Goal: Find contact information: Find contact information

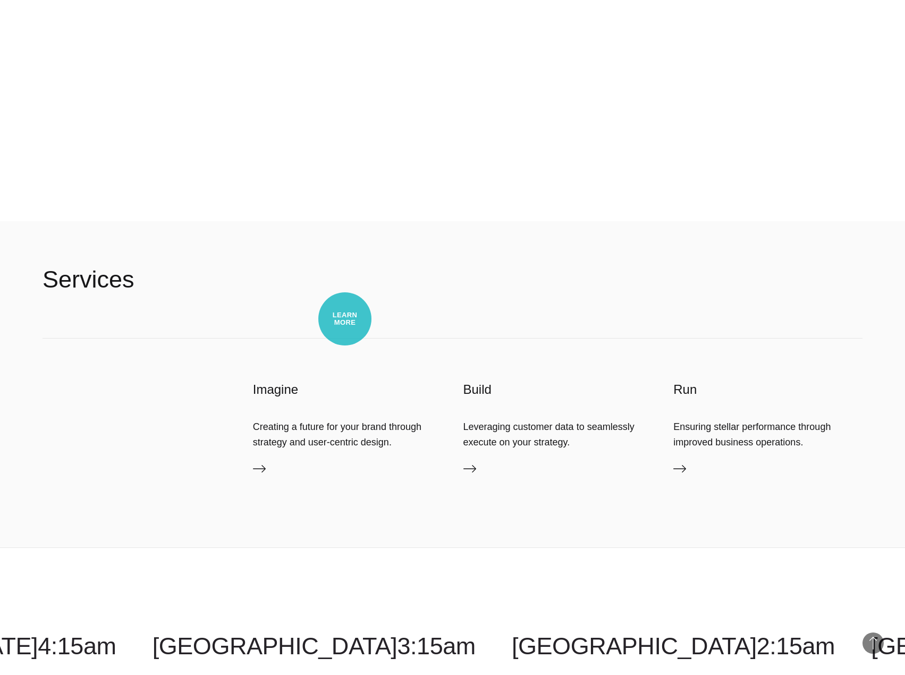
scroll to position [4302, 0]
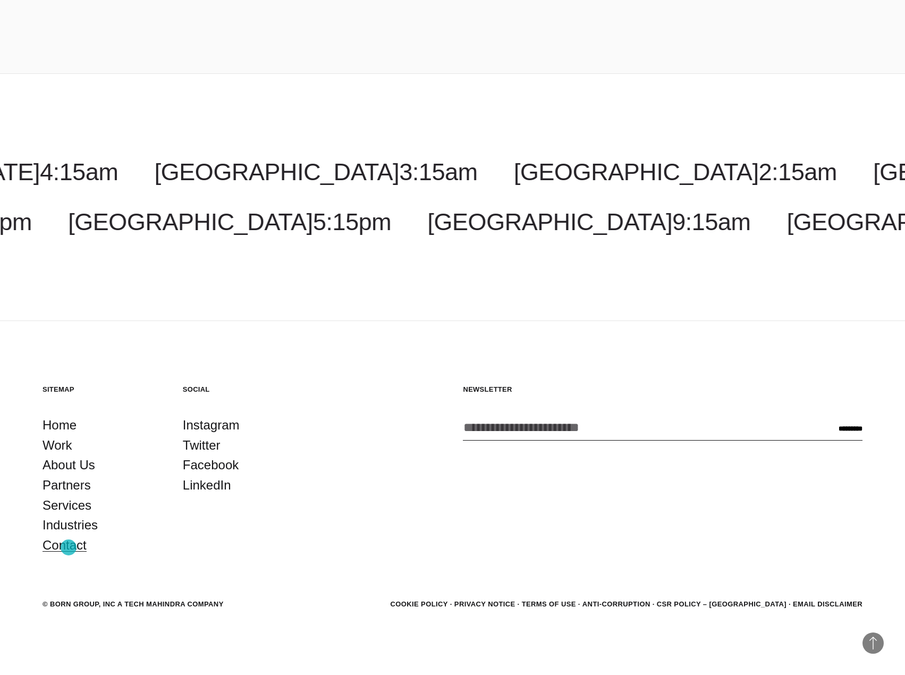
click at [69, 547] on link "Contact" at bounding box center [65, 545] width 44 height 20
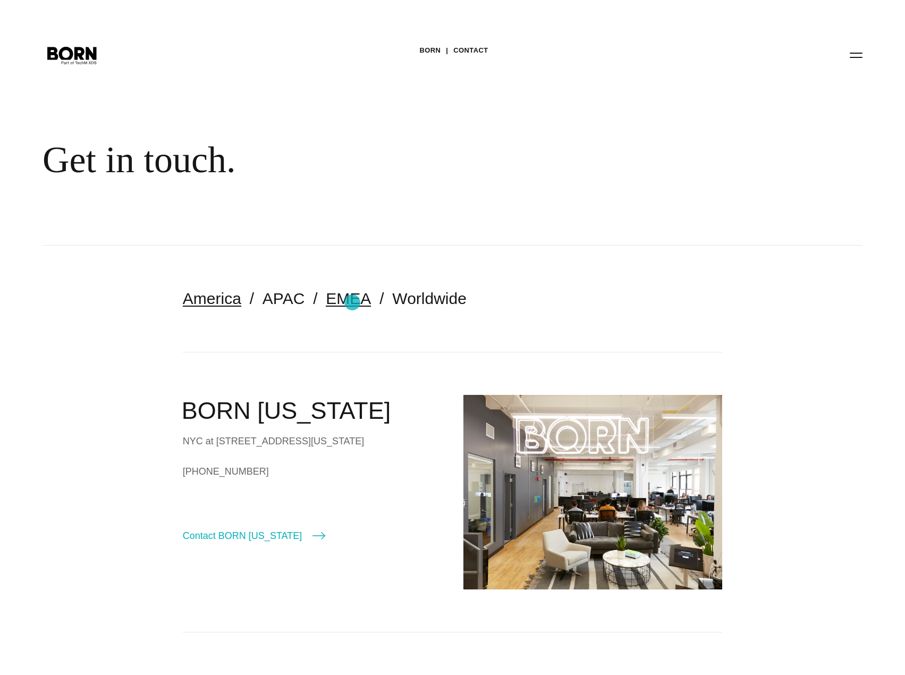
click at [336, 302] on link "EMEA" at bounding box center [348, 299] width 45 height 18
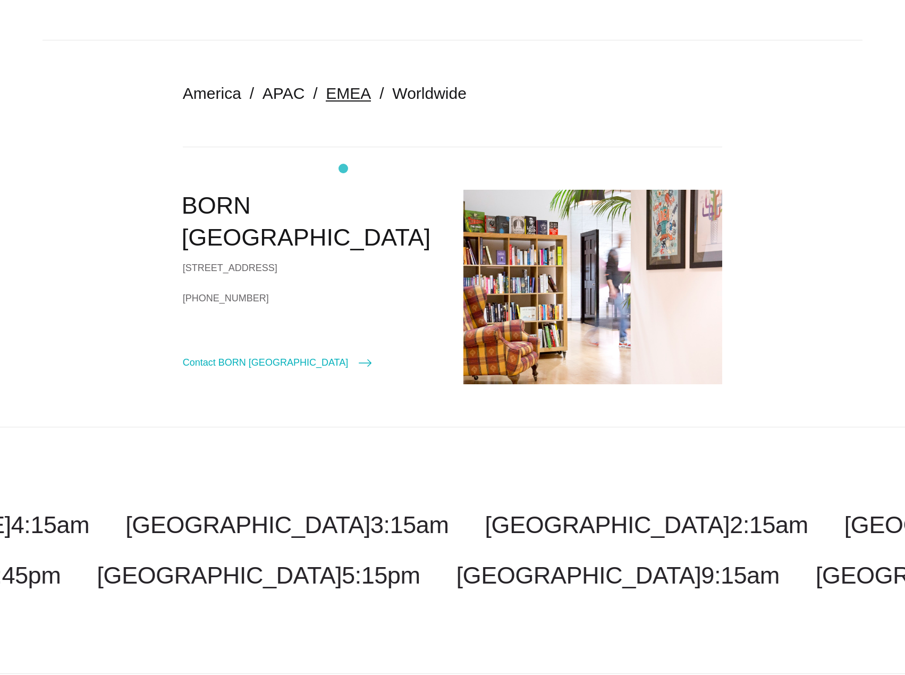
scroll to position [186, 0]
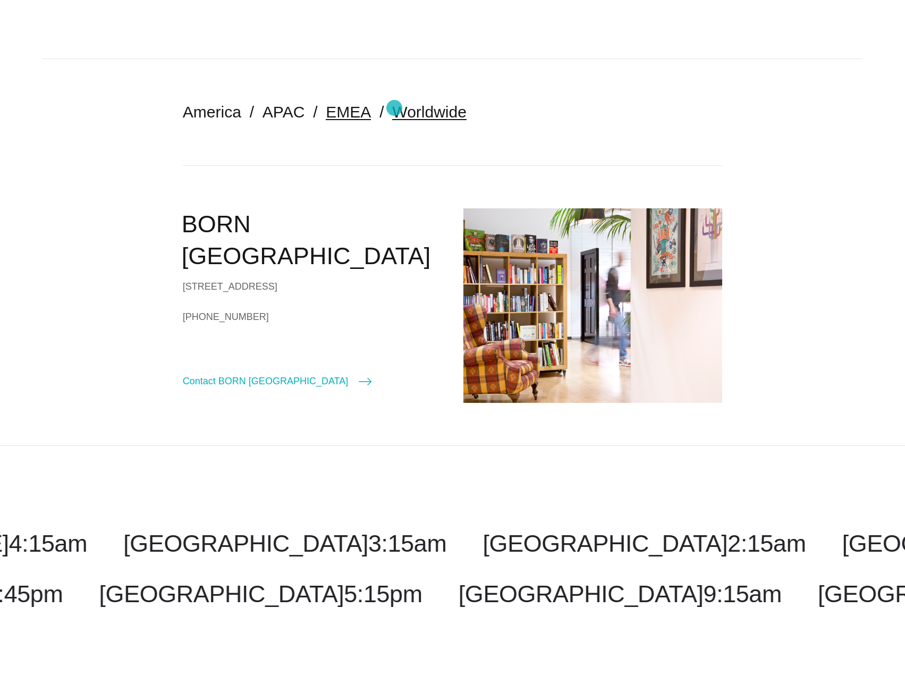
click at [394, 108] on link "Worldwide" at bounding box center [429, 112] width 74 height 18
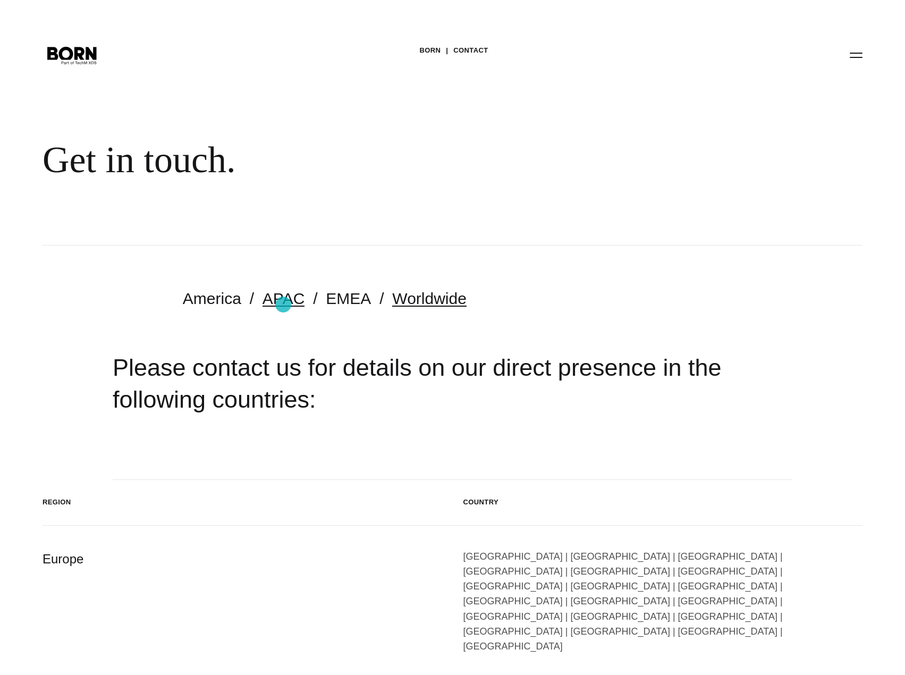
click at [283, 304] on link "APAC" at bounding box center [283, 299] width 42 height 18
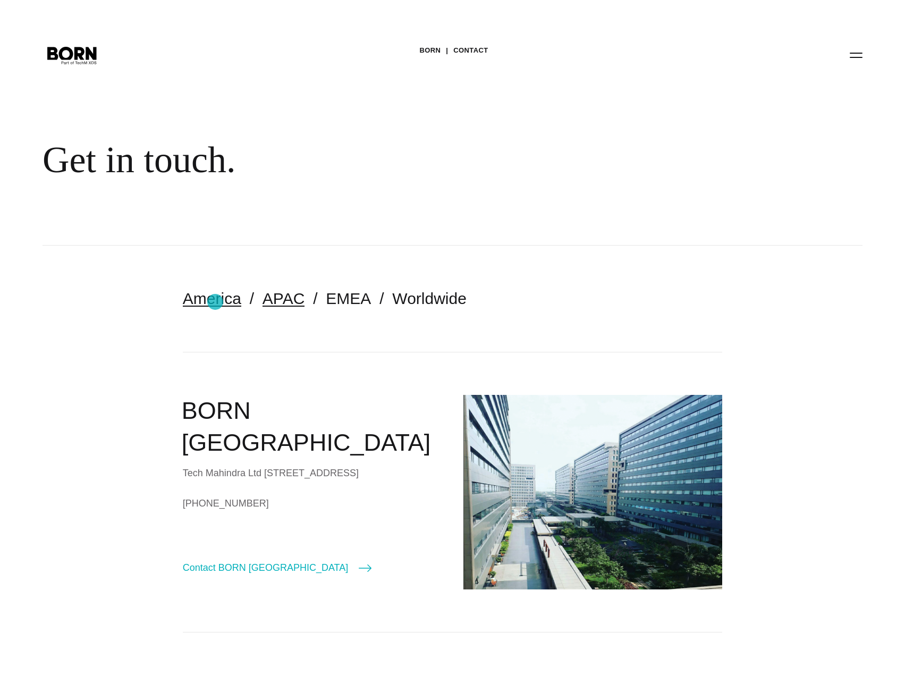
click at [215, 302] on link "America" at bounding box center [212, 299] width 58 height 18
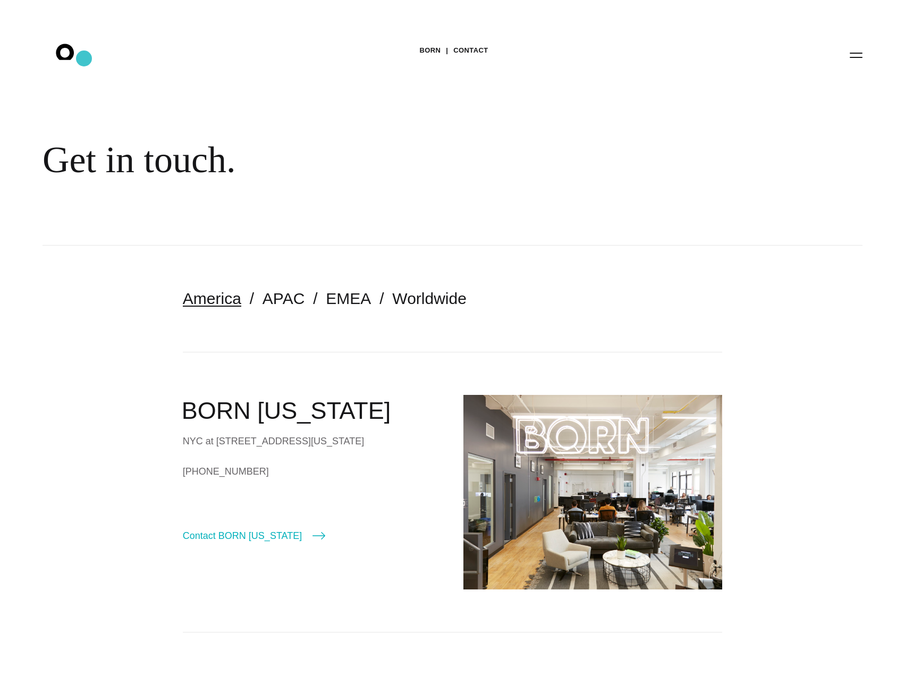
click at [84, 58] on icon ".st0{display:none;} .st1{display:inline;} .st2{font-family:'HelveticaNeue-Mediu…" at bounding box center [72, 55] width 68 height 28
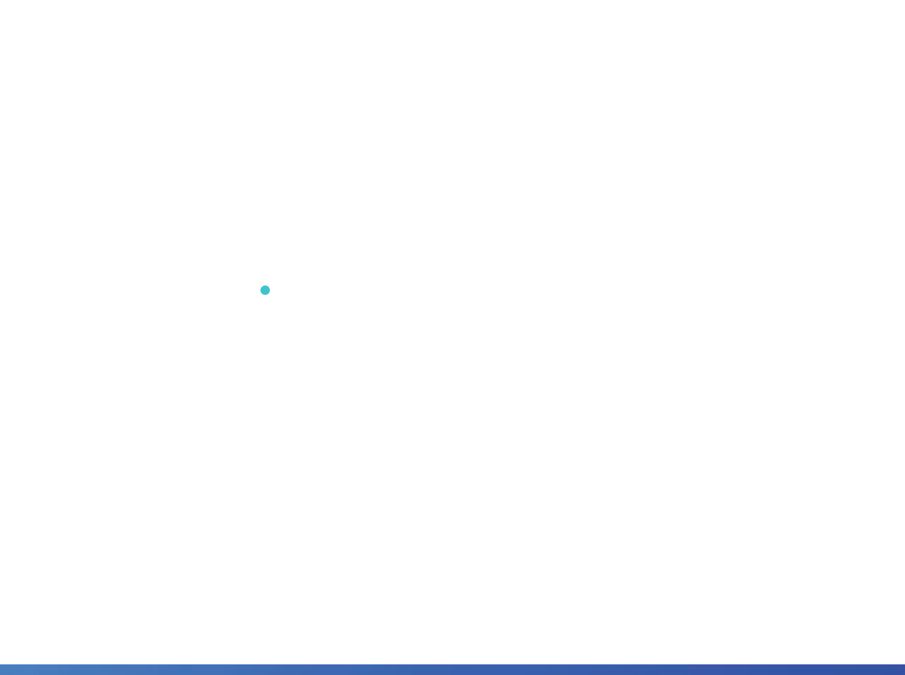
scroll to position [850, 0]
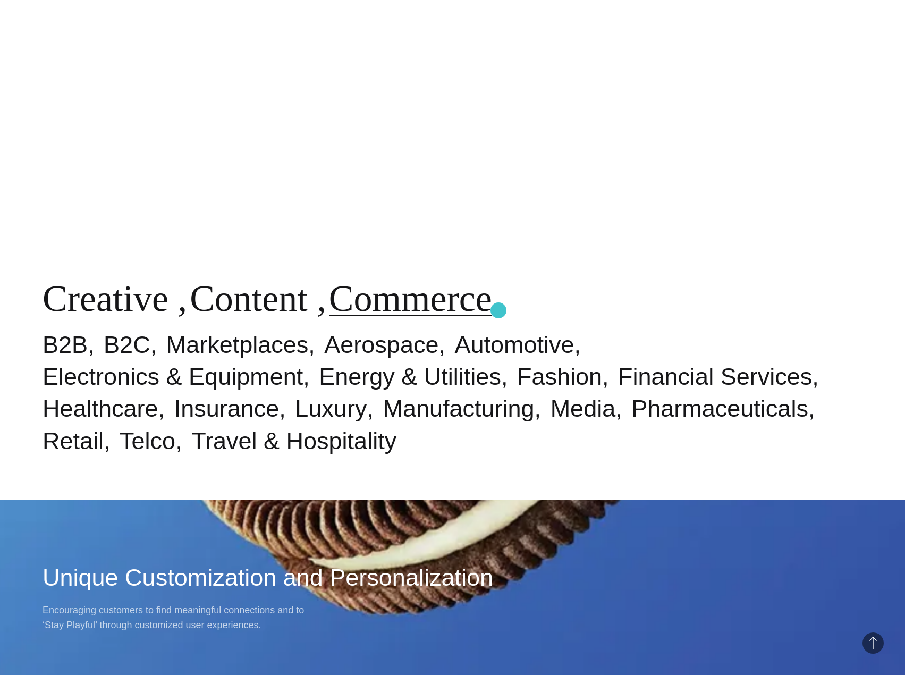
click at [492, 310] on link "Commerce" at bounding box center [410, 298] width 163 height 41
